Goal: Task Accomplishment & Management: Complete application form

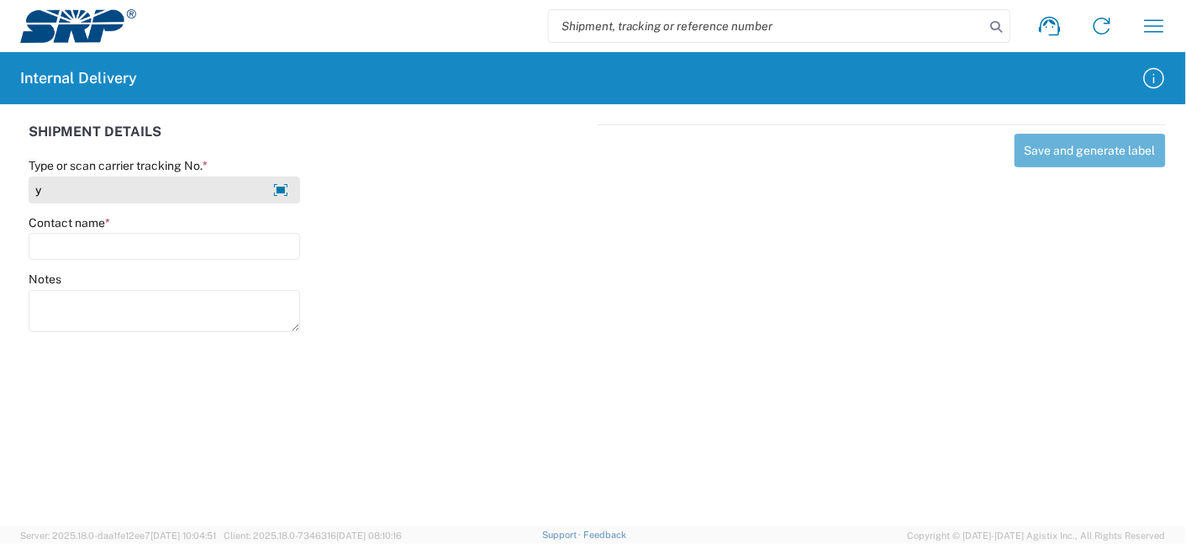
type input "y"
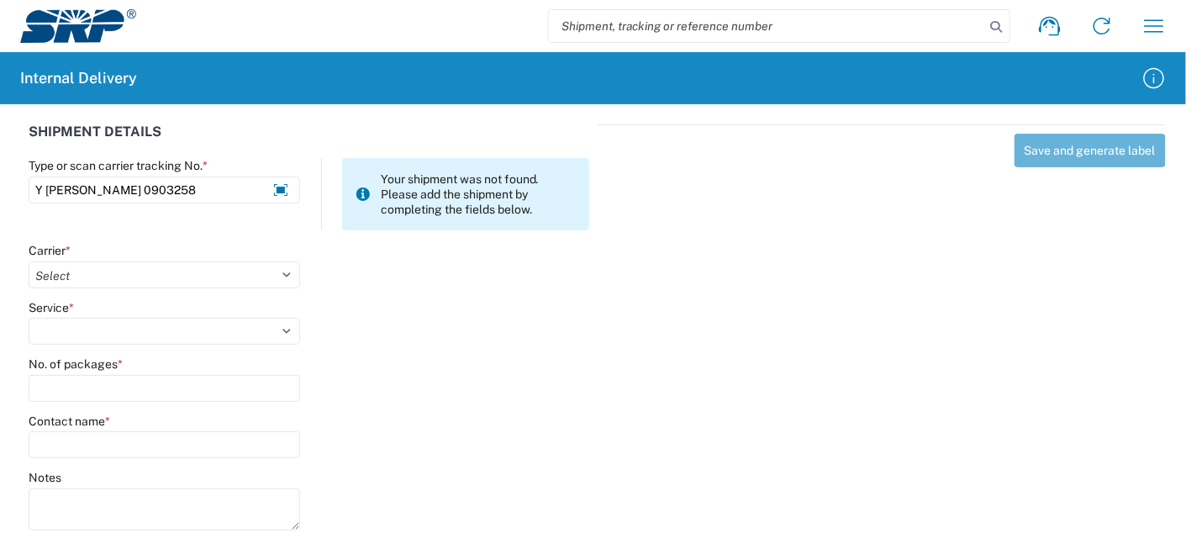
type input "Y [PERSON_NAME] 0903258"
click at [161, 265] on select "Select Amazon Logistics ATI Trucking BC Dimerco Logistics Empire Southwest FedE…" at bounding box center [164, 274] width 271 height 27
select select "18713"
click at [29, 261] on select "Select Amazon Logistics ATI Trucking BC Dimerco Logistics Empire Southwest FedE…" at bounding box center [164, 274] width 271 height 27
click at [119, 315] on div "Service * Select Ground Inter-Office" at bounding box center [164, 322] width 271 height 45
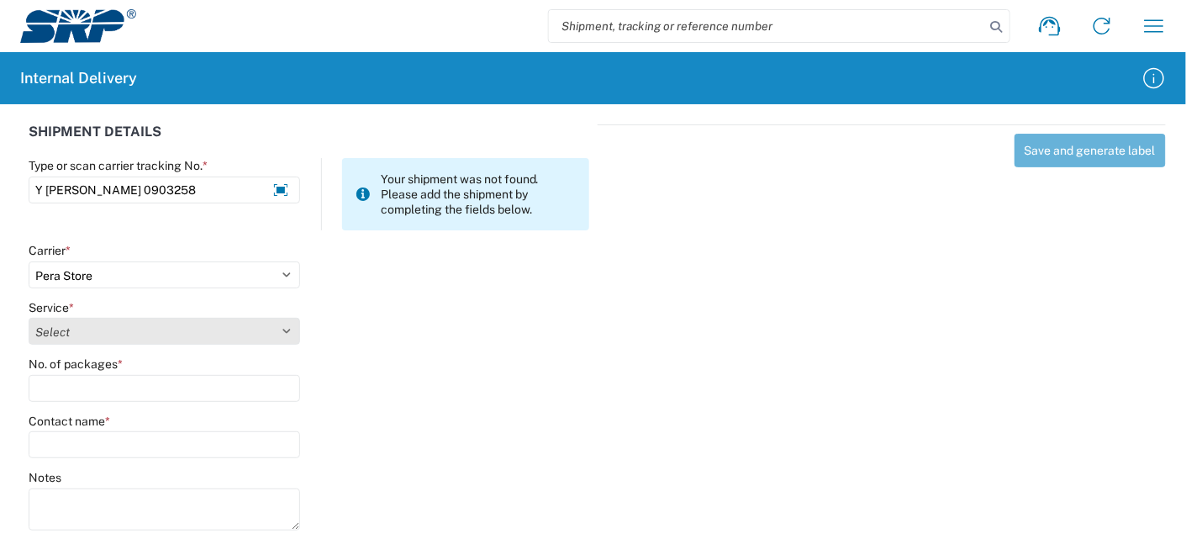
click at [136, 329] on select "Select Ground Inter-Office" at bounding box center [164, 331] width 271 height 27
select select "35763"
click at [29, 318] on select "Select Ground Inter-Office" at bounding box center [164, 331] width 271 height 27
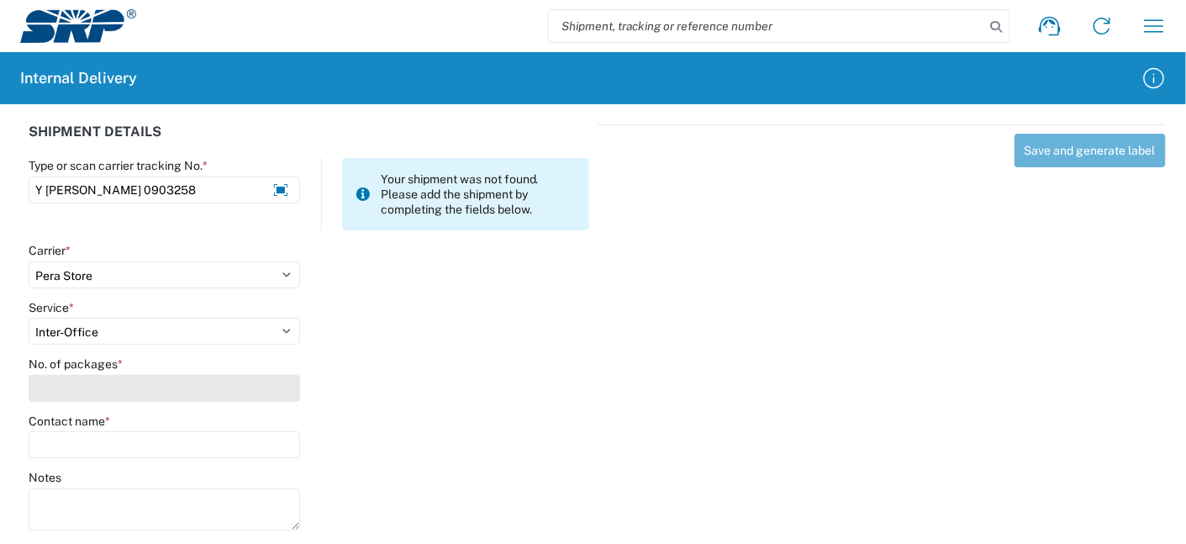
click at [57, 391] on input "No. of packages *" at bounding box center [164, 388] width 271 height 27
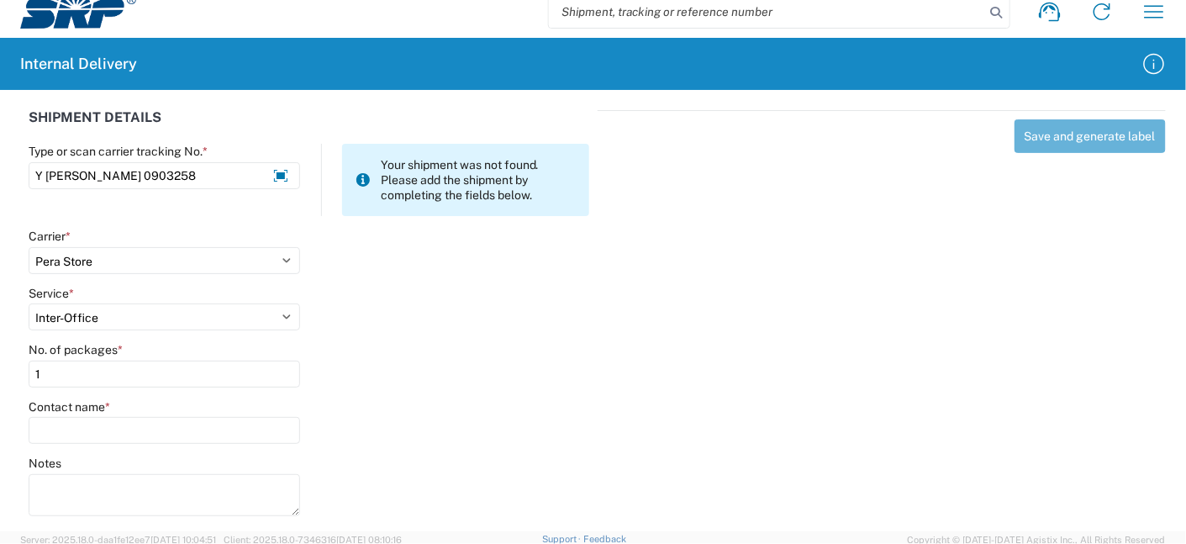
scroll to position [18, 0]
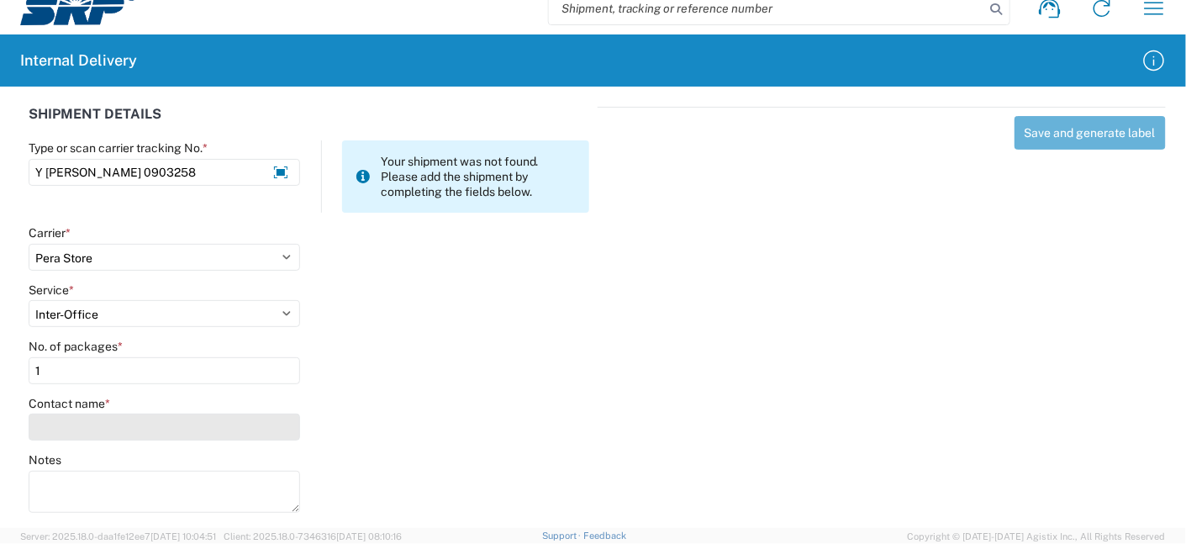
type input "1"
click at [53, 429] on input "Contact name *" at bounding box center [164, 427] width 271 height 27
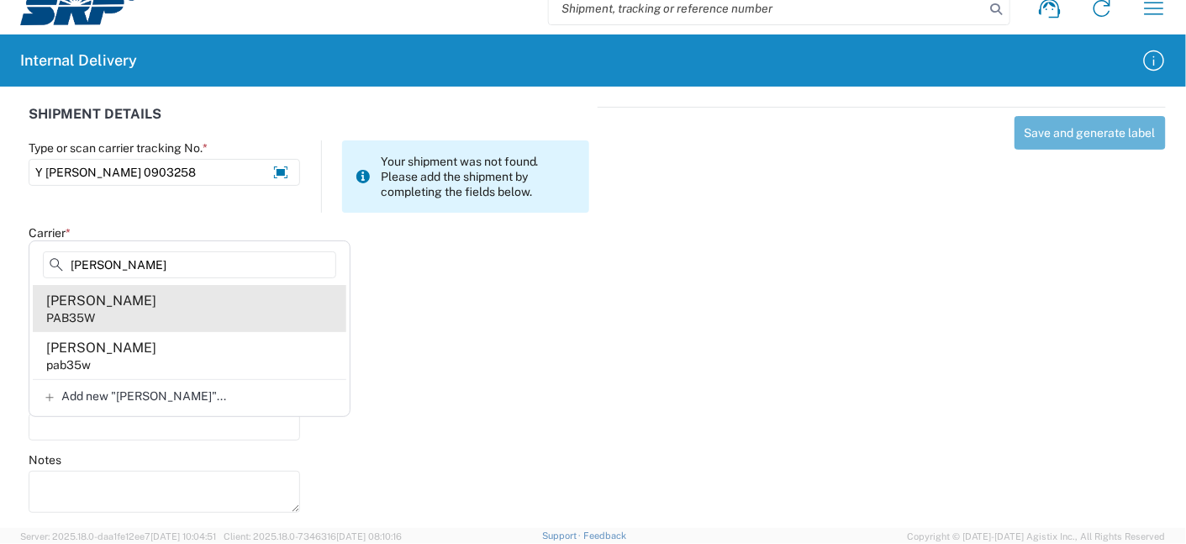
type input "[PERSON_NAME]"
click at [74, 316] on div "PAB35W" at bounding box center [70, 317] width 49 height 15
type input "[PERSON_NAME]"
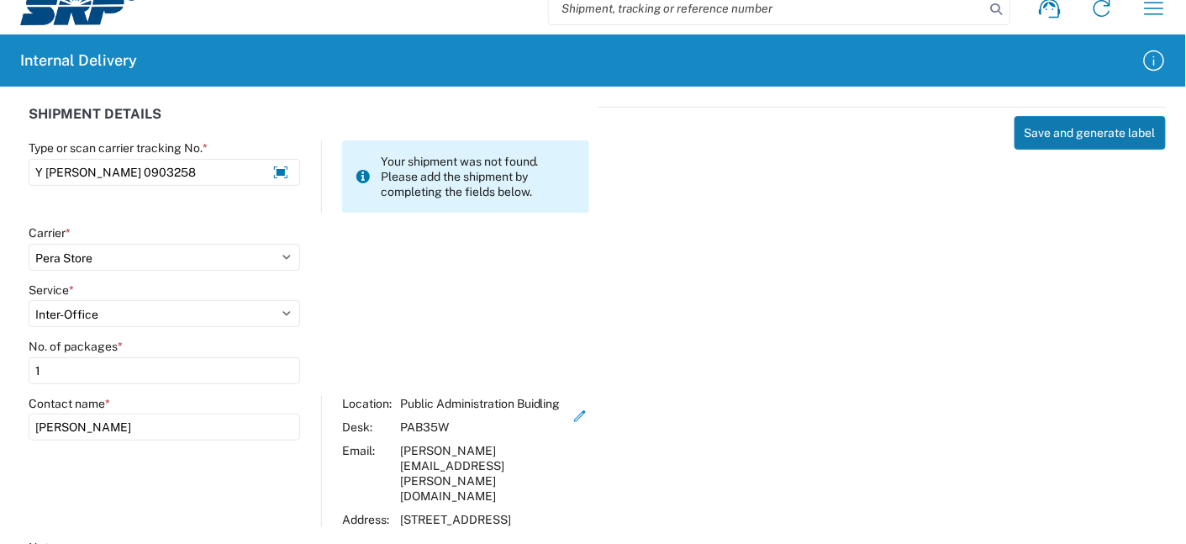
click at [1051, 135] on button "Save and generate label" at bounding box center [1089, 133] width 151 height 34
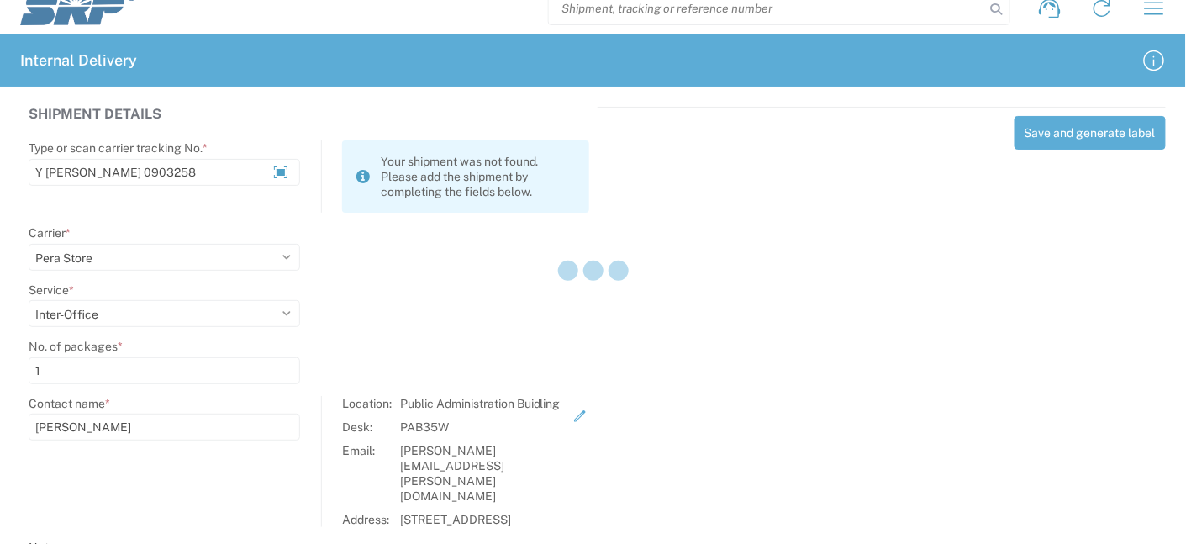
select select
